Goal: Information Seeking & Learning: Check status

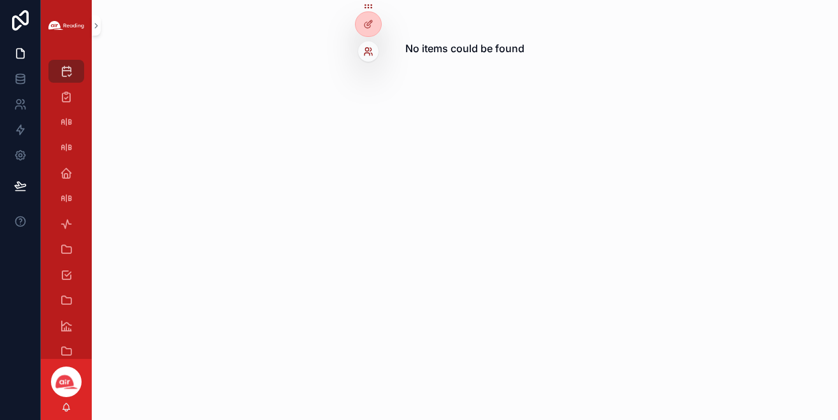
click at [370, 54] on icon at bounding box center [368, 51] width 10 height 10
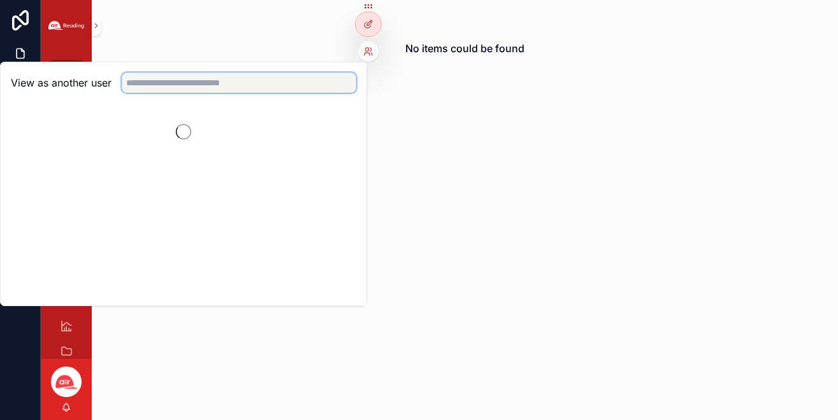
click at [260, 87] on input "text" at bounding box center [239, 83] width 234 height 20
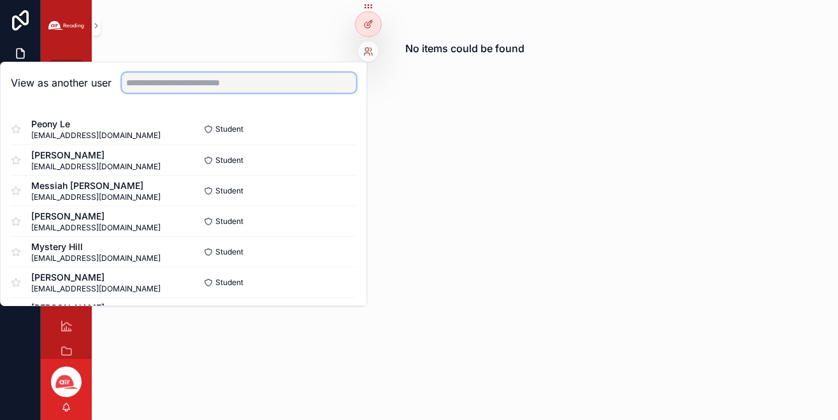
paste input "**********"
type input "**********"
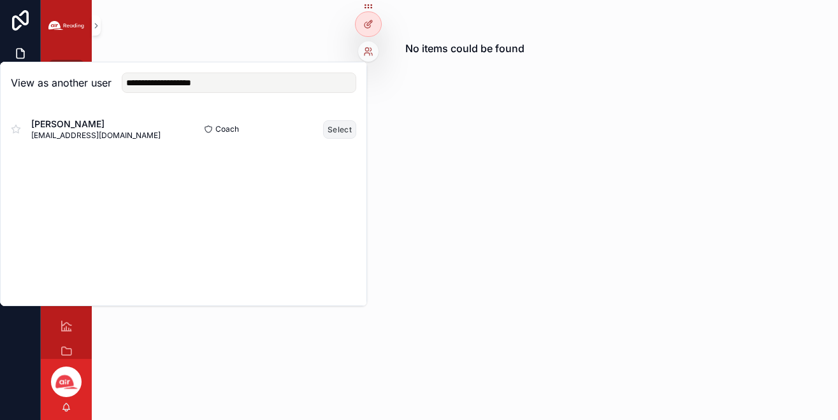
click at [337, 129] on button "Select" at bounding box center [339, 129] width 33 height 18
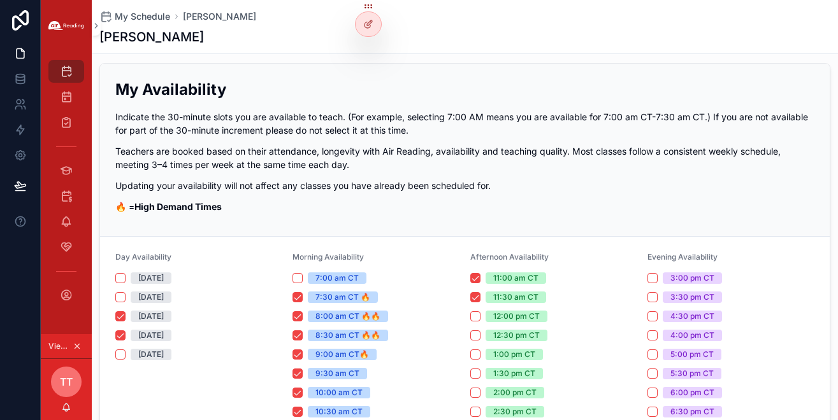
scroll to position [14, 0]
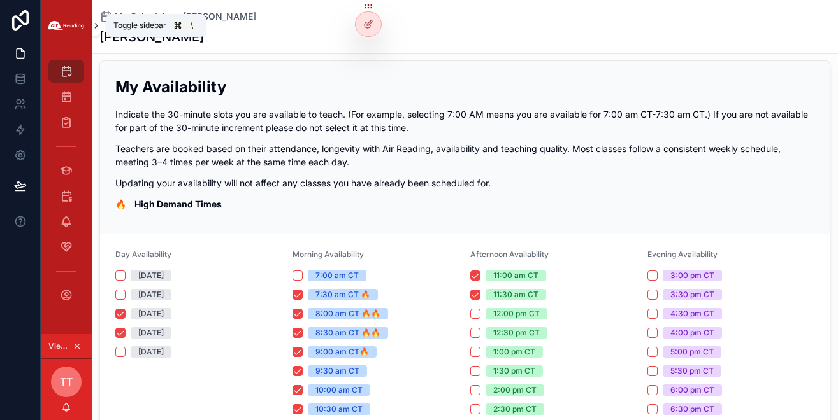
click at [92, 27] on icon "scrollable content" at bounding box center [96, 26] width 9 height 10
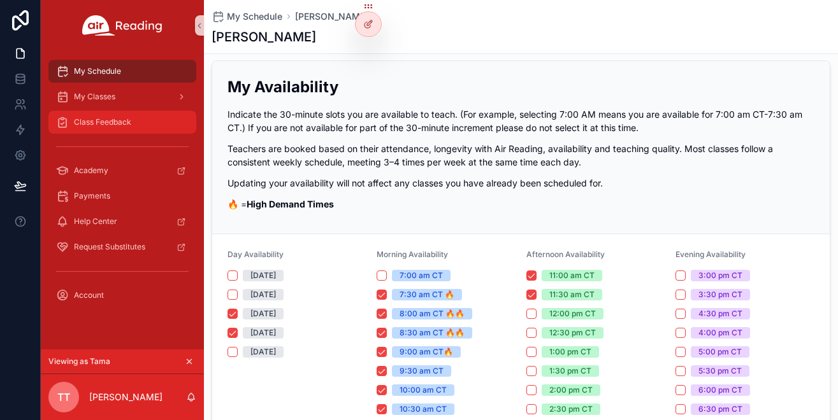
click at [119, 131] on div "Class Feedback" at bounding box center [122, 122] width 132 height 20
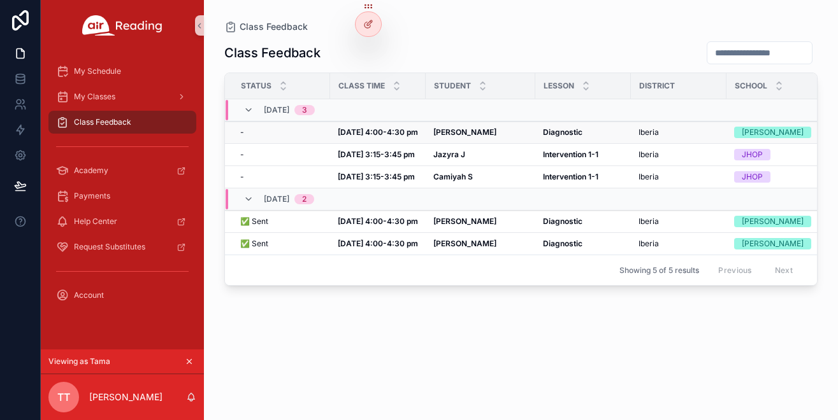
click at [438, 132] on strong "Javien F" at bounding box center [464, 132] width 63 height 10
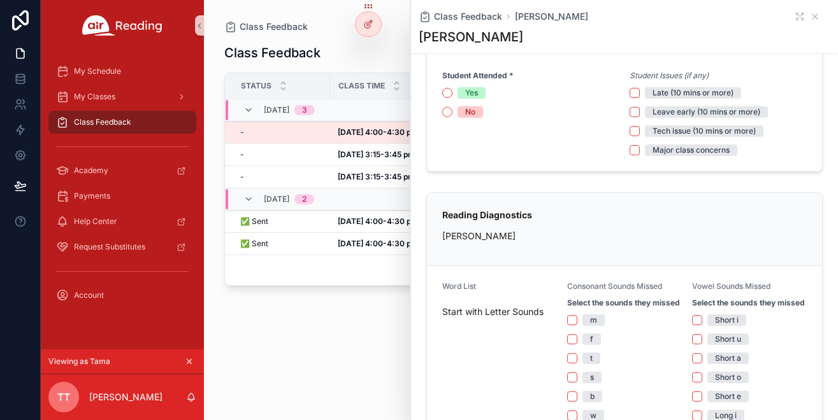
scroll to position [145, 0]
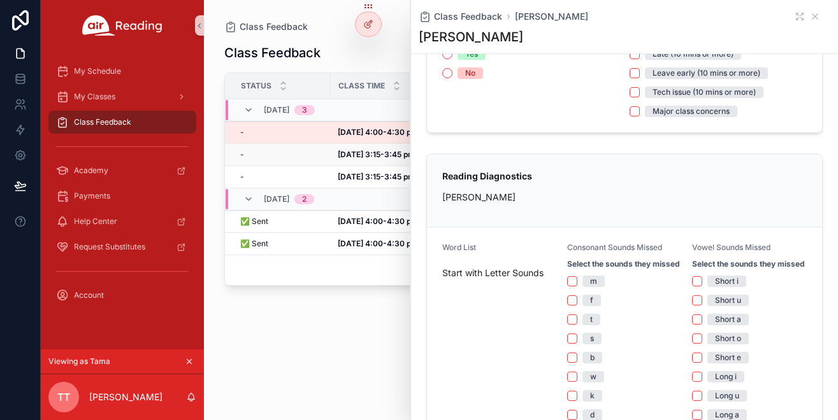
click at [362, 155] on strong "Sep 29, 3:15-3:45 pm" at bounding box center [376, 155] width 77 height 10
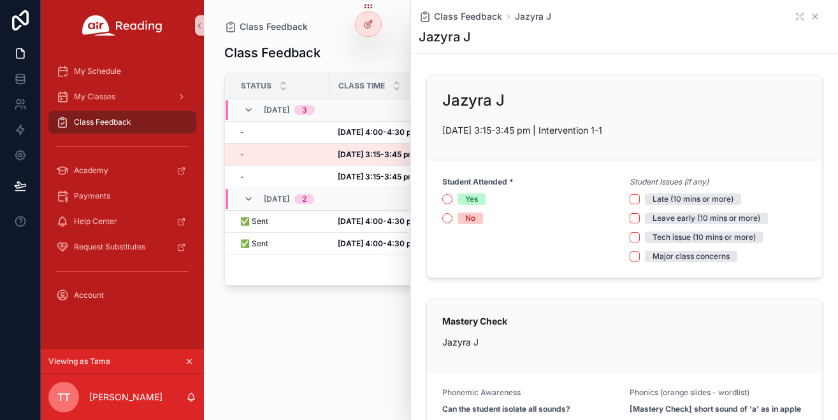
click at [810, 15] on icon "scrollable content" at bounding box center [815, 16] width 10 height 10
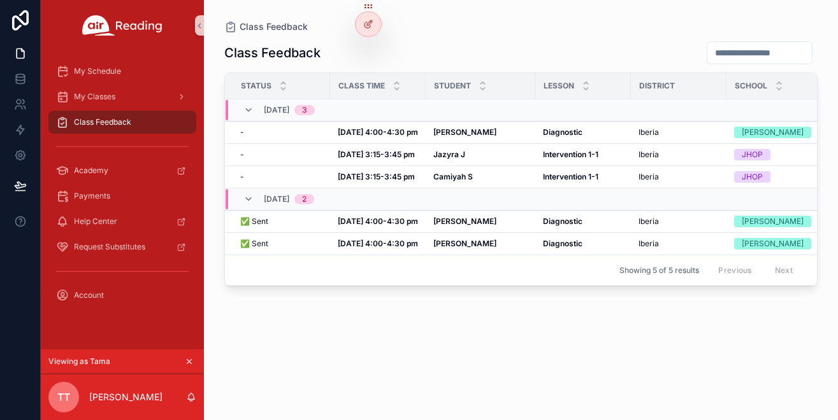
click at [491, 346] on div "Class Feedback Status Class Time Student Lesson District School Grade 09/29, Mo…" at bounding box center [520, 219] width 593 height 372
